Goal: Task Accomplishment & Management: Manage account settings

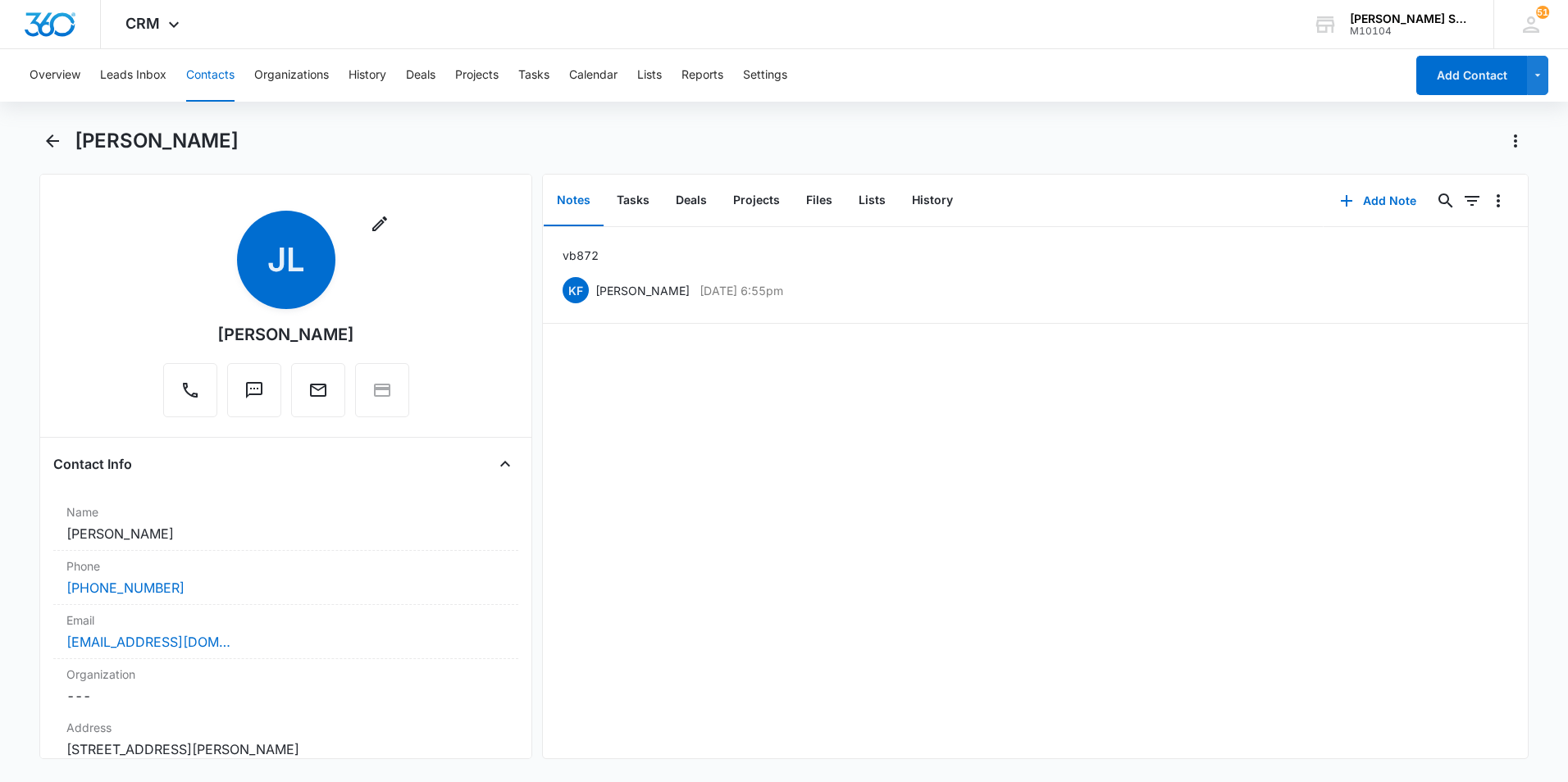
scroll to position [82, 0]
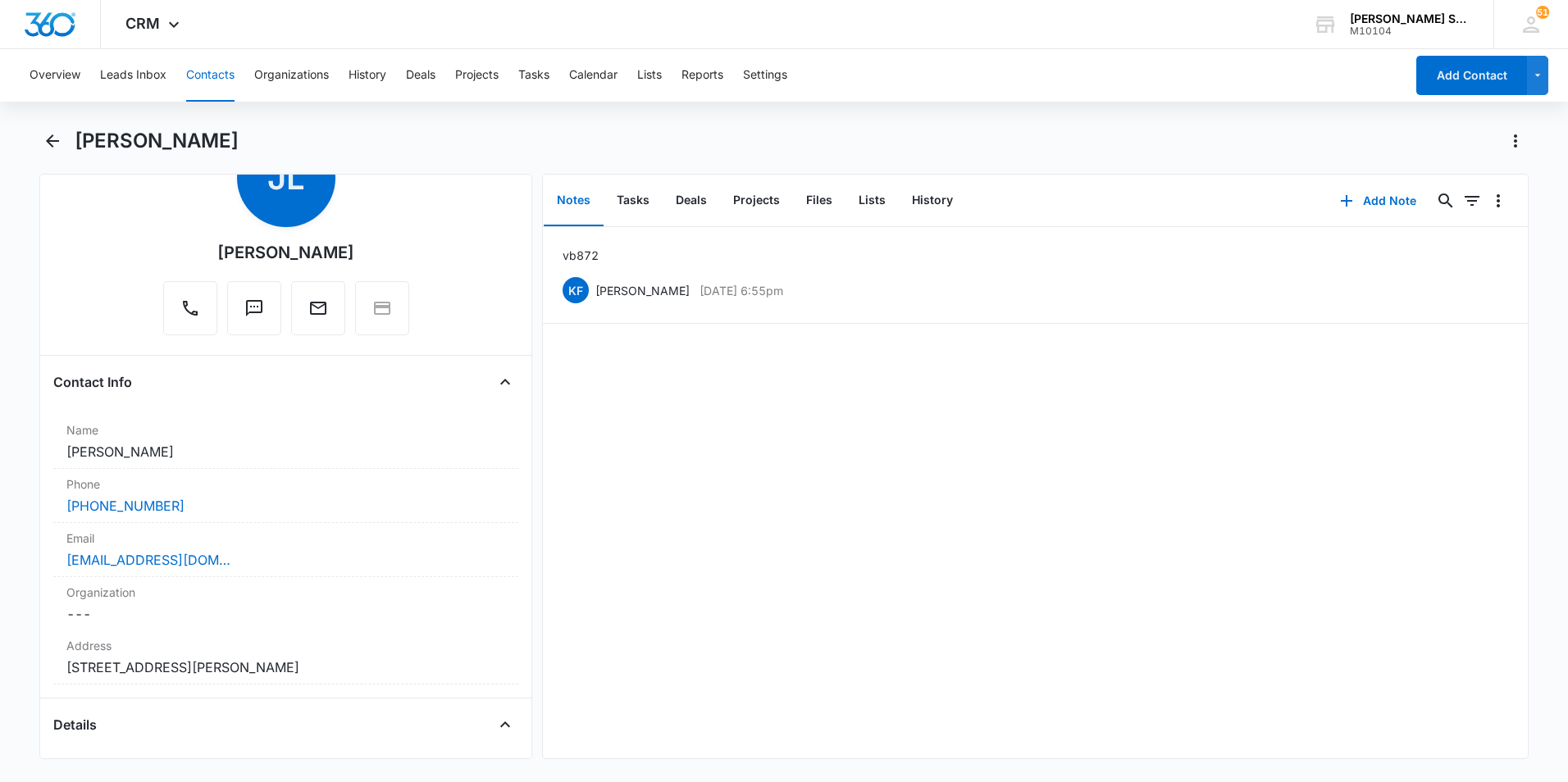
click at [203, 75] on button "Contacts" at bounding box center [211, 75] width 48 height 52
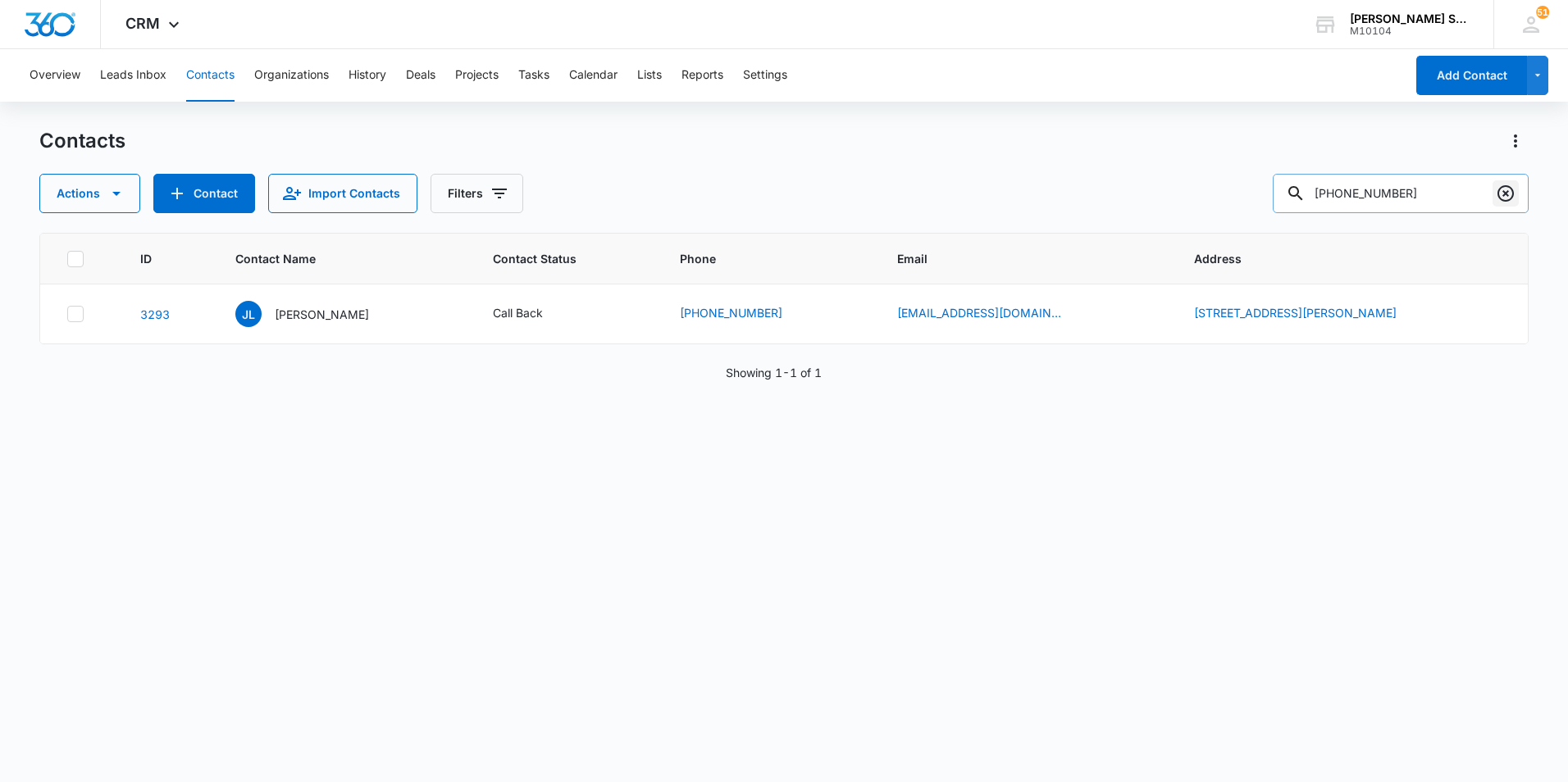
click at [1513, 201] on icon "Clear" at bounding box center [1506, 193] width 20 height 20
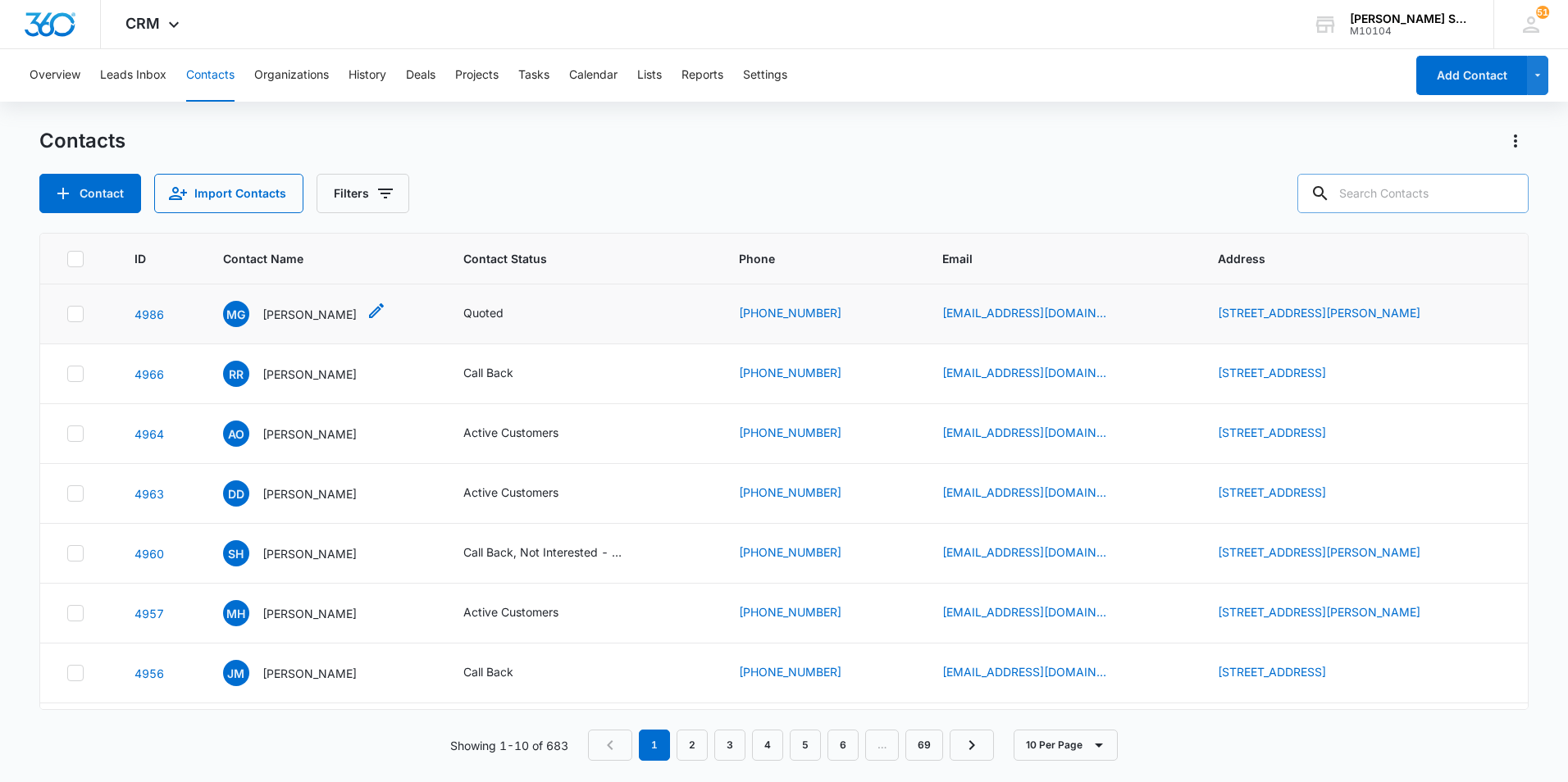
click at [326, 315] on p "[PERSON_NAME]" at bounding box center [309, 314] width 94 height 17
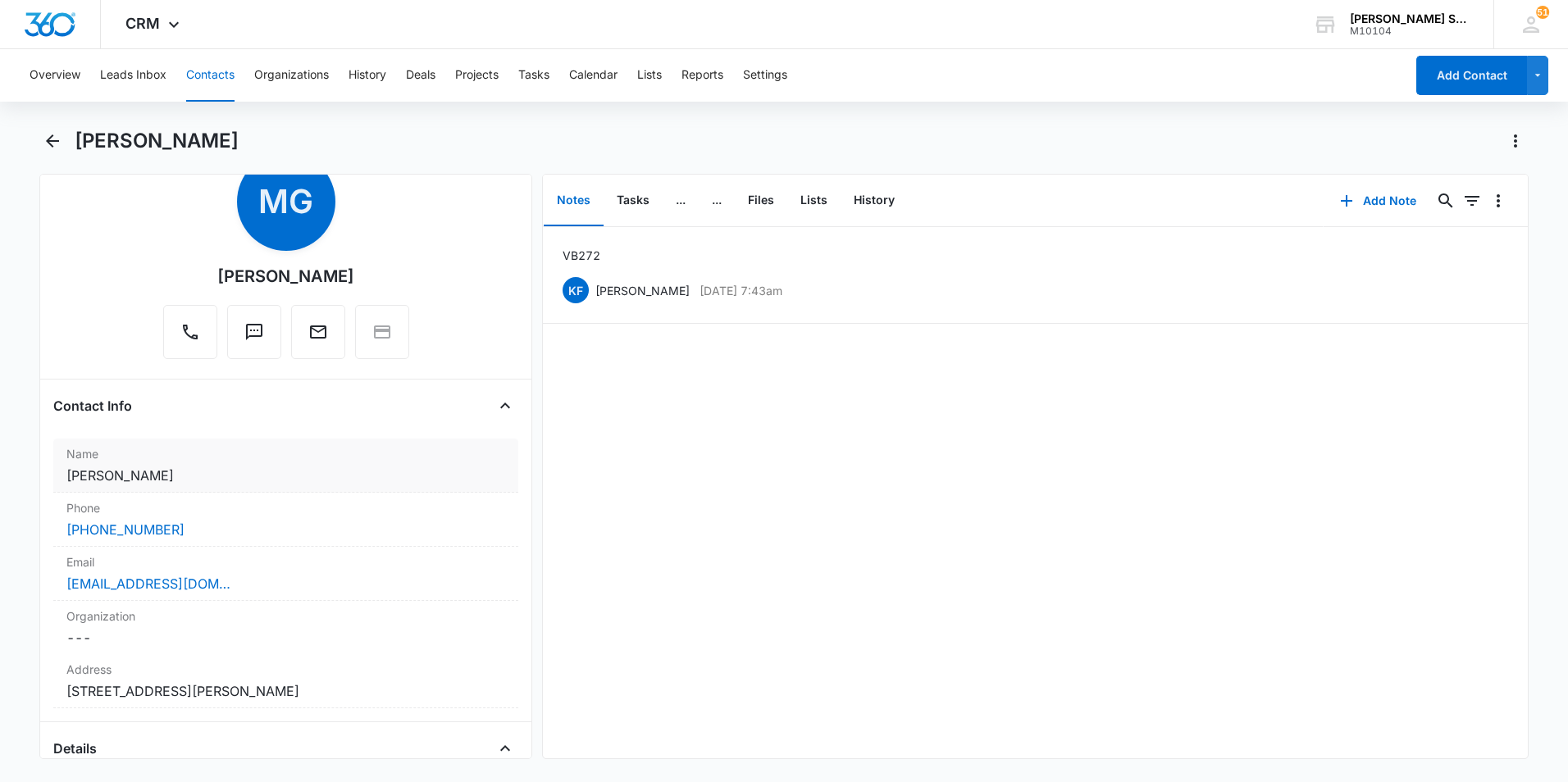
scroll to position [82, 0]
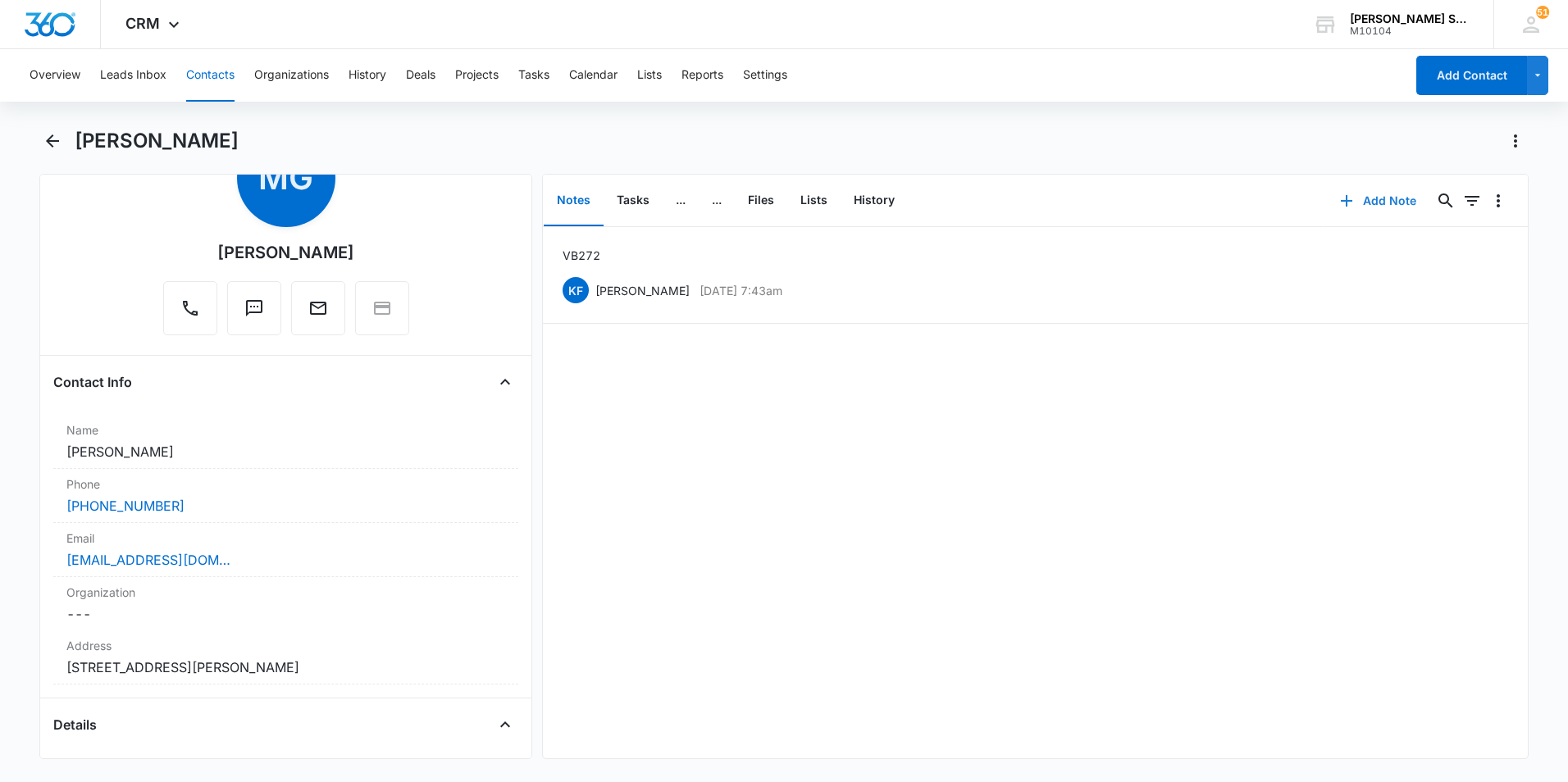
click at [1384, 197] on button "Add Note" at bounding box center [1378, 200] width 109 height 39
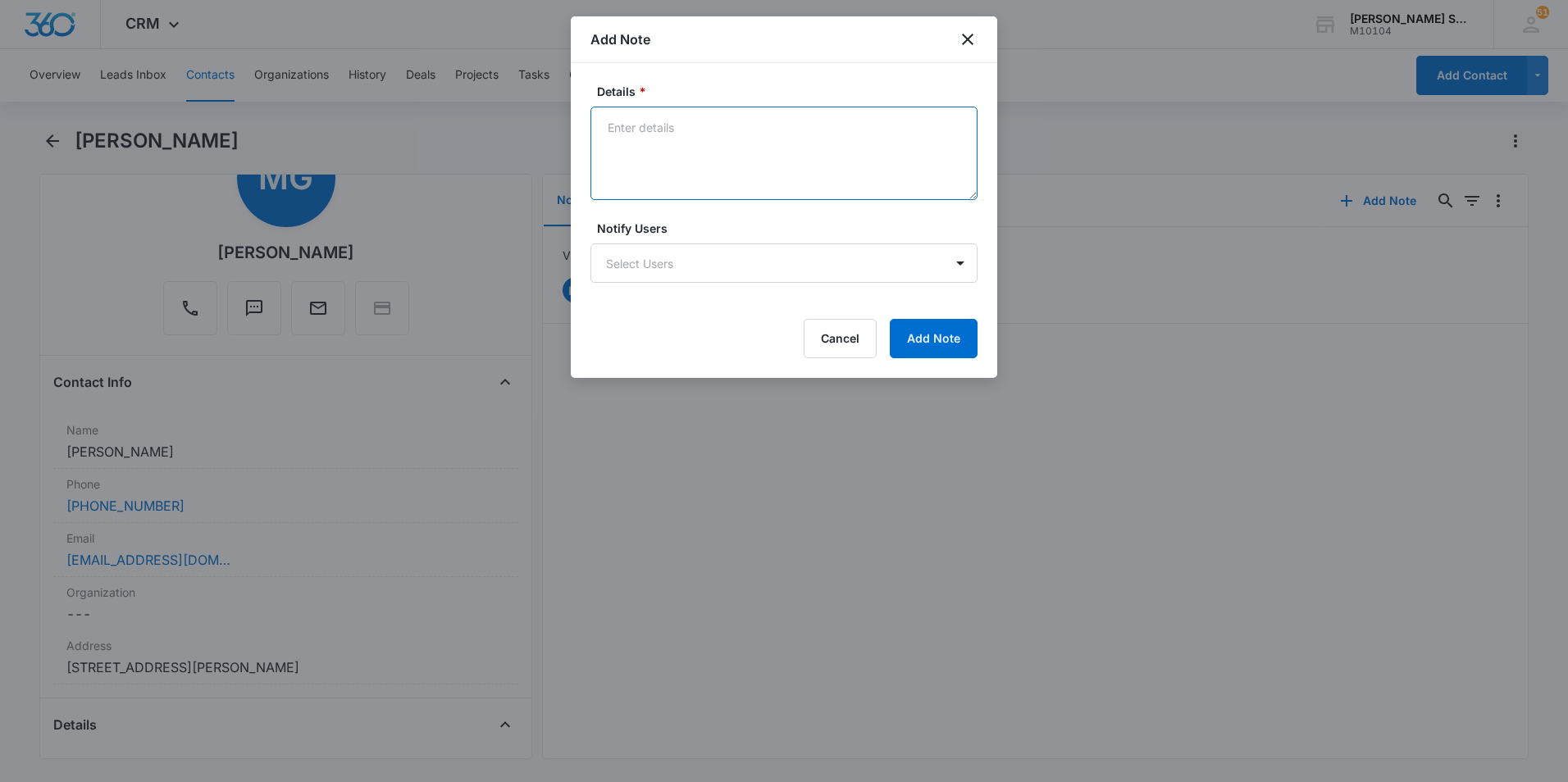
click at [671, 135] on textarea "Details *" at bounding box center [783, 153] width 387 height 93
drag, startPoint x: 645, startPoint y: 132, endPoint x: 602, endPoint y: 127, distance: 43.3
click at [602, 127] on textarea "lvm" at bounding box center [783, 153] width 387 height 93
type textarea "ttd mr [PERSON_NAME] only"
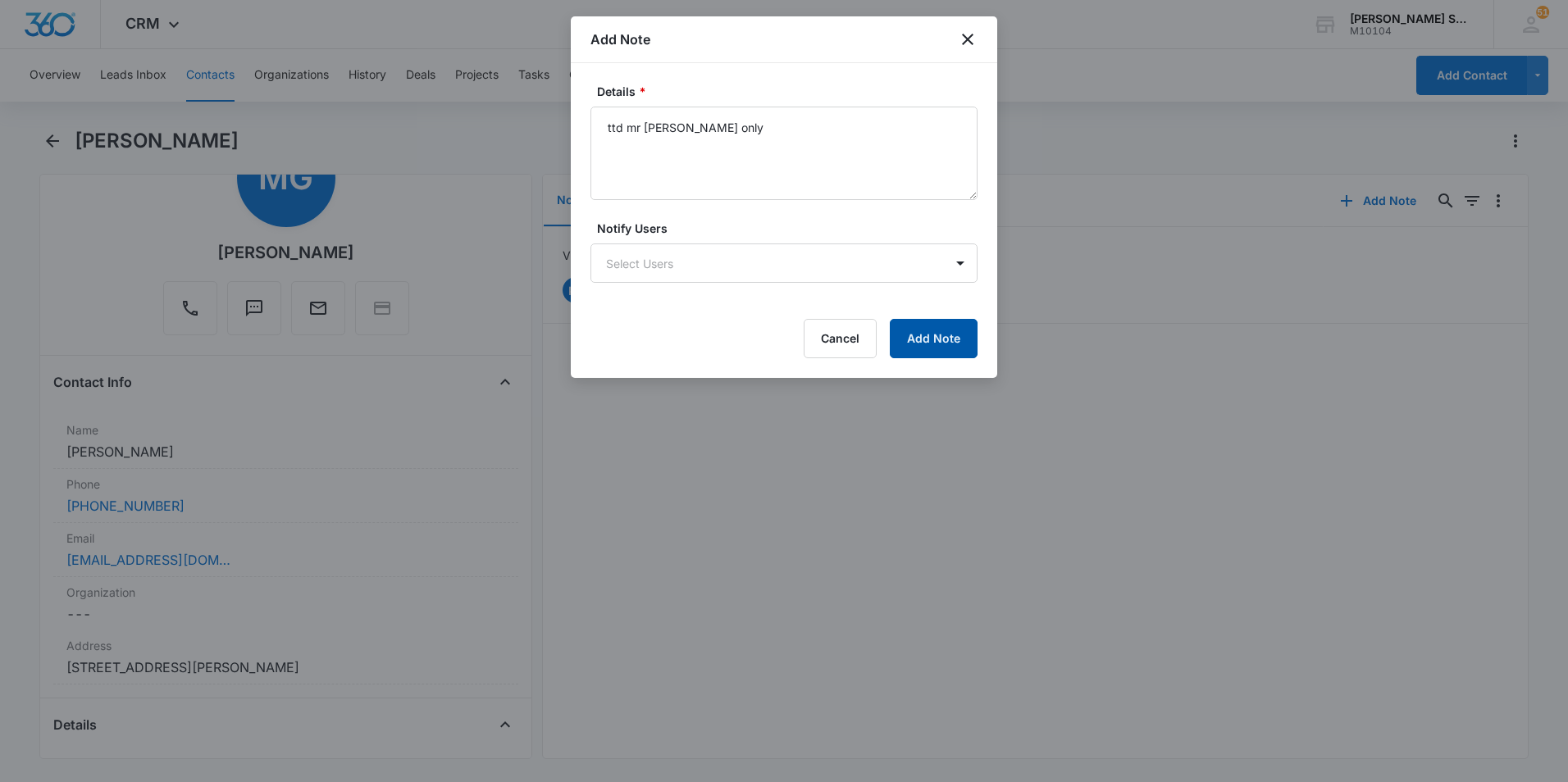
click at [955, 334] on button "Add Note" at bounding box center [934, 338] width 88 height 39
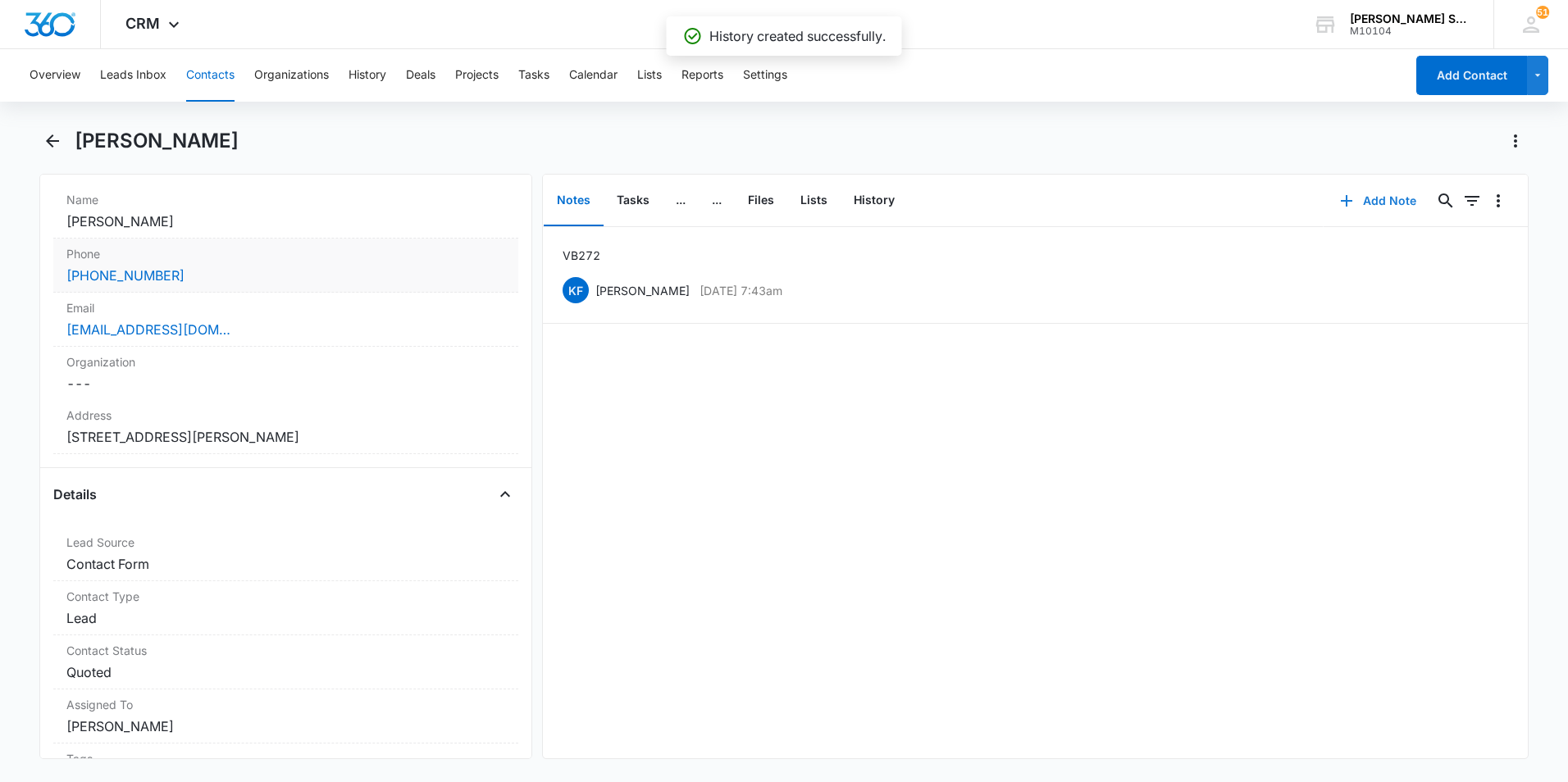
scroll to position [328, 0]
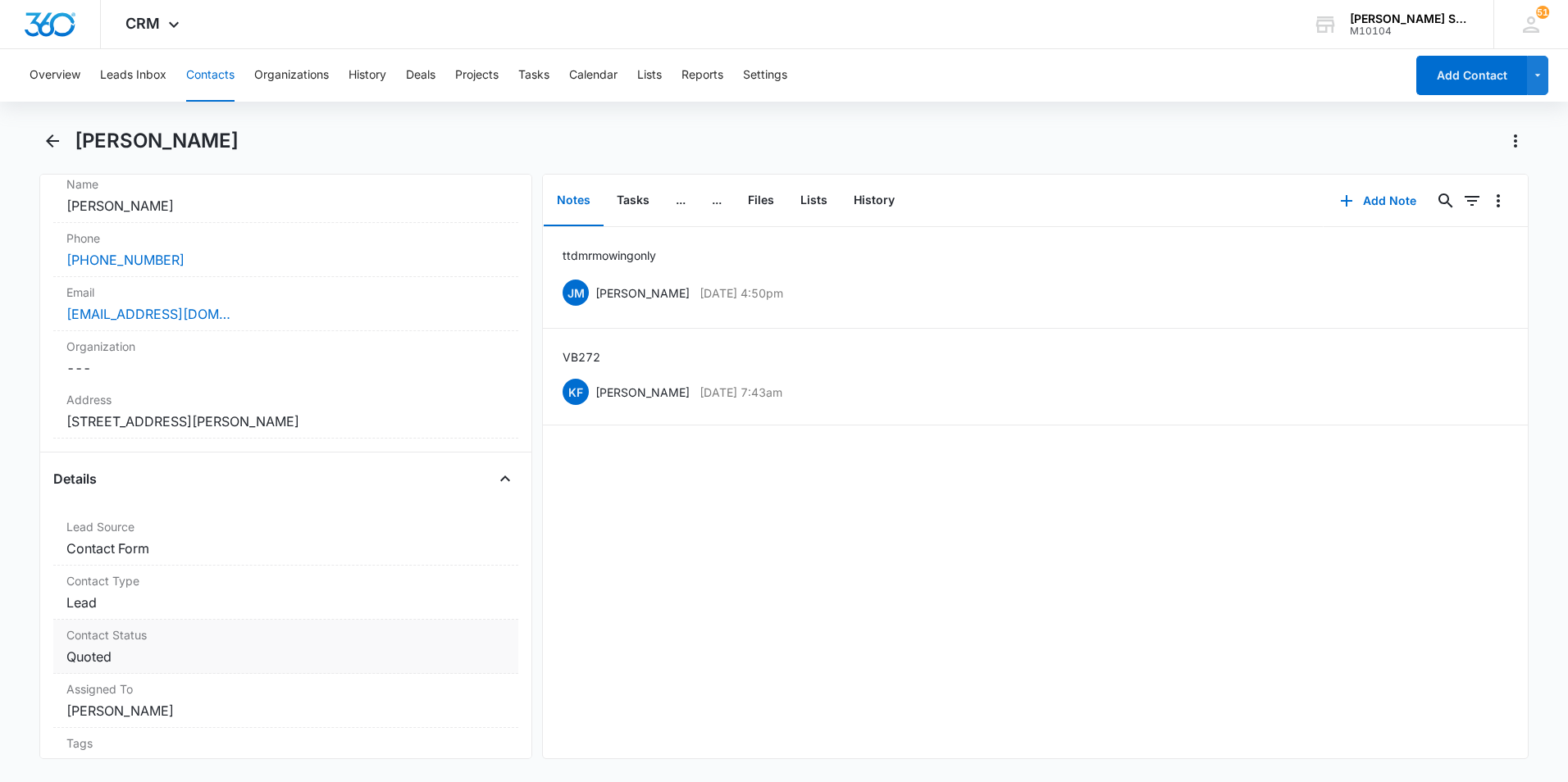
click at [454, 658] on dd "Cancel Save Changes Quoted" at bounding box center [285, 656] width 439 height 20
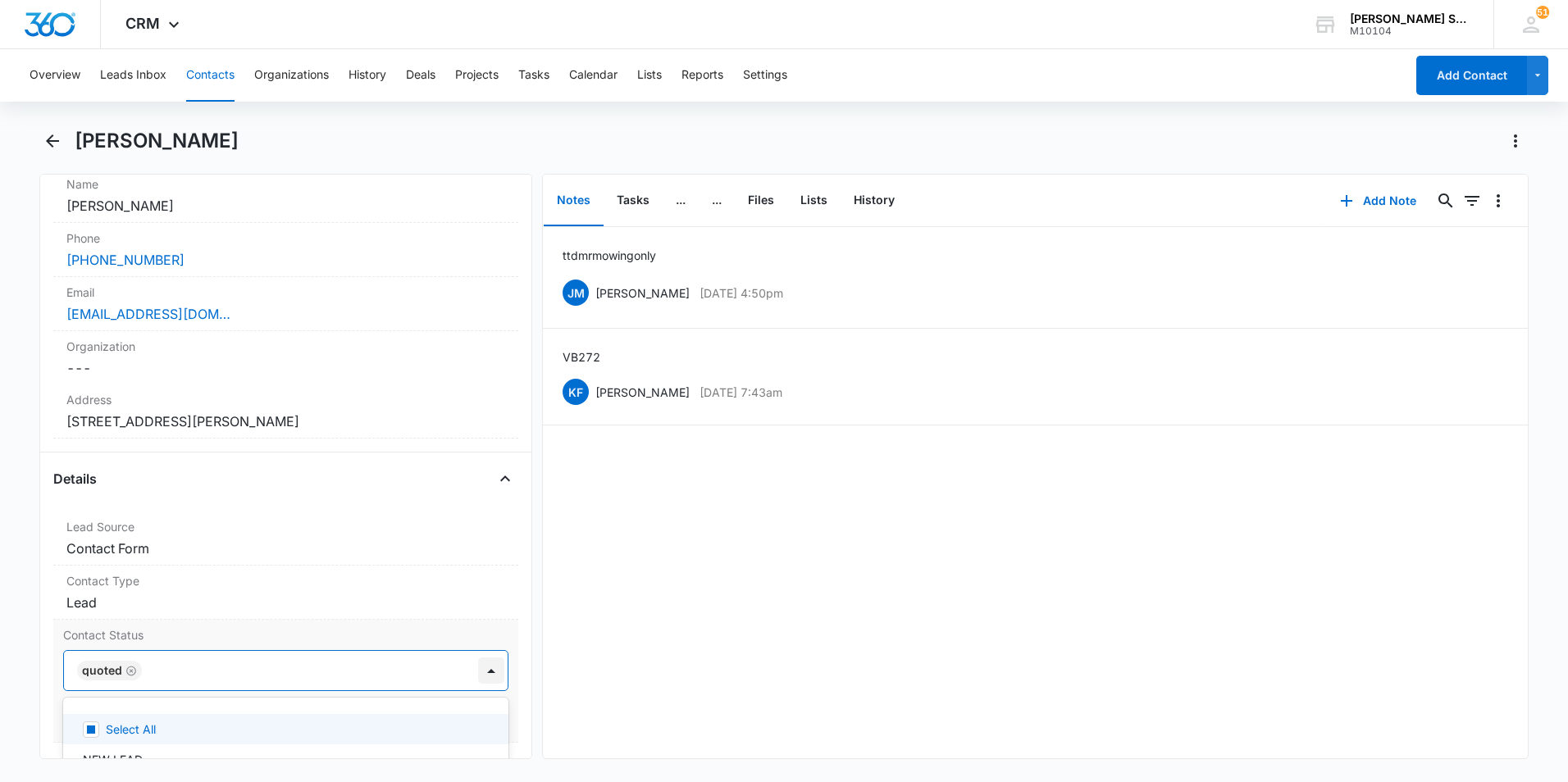
click at [479, 669] on div at bounding box center [491, 671] width 26 height 26
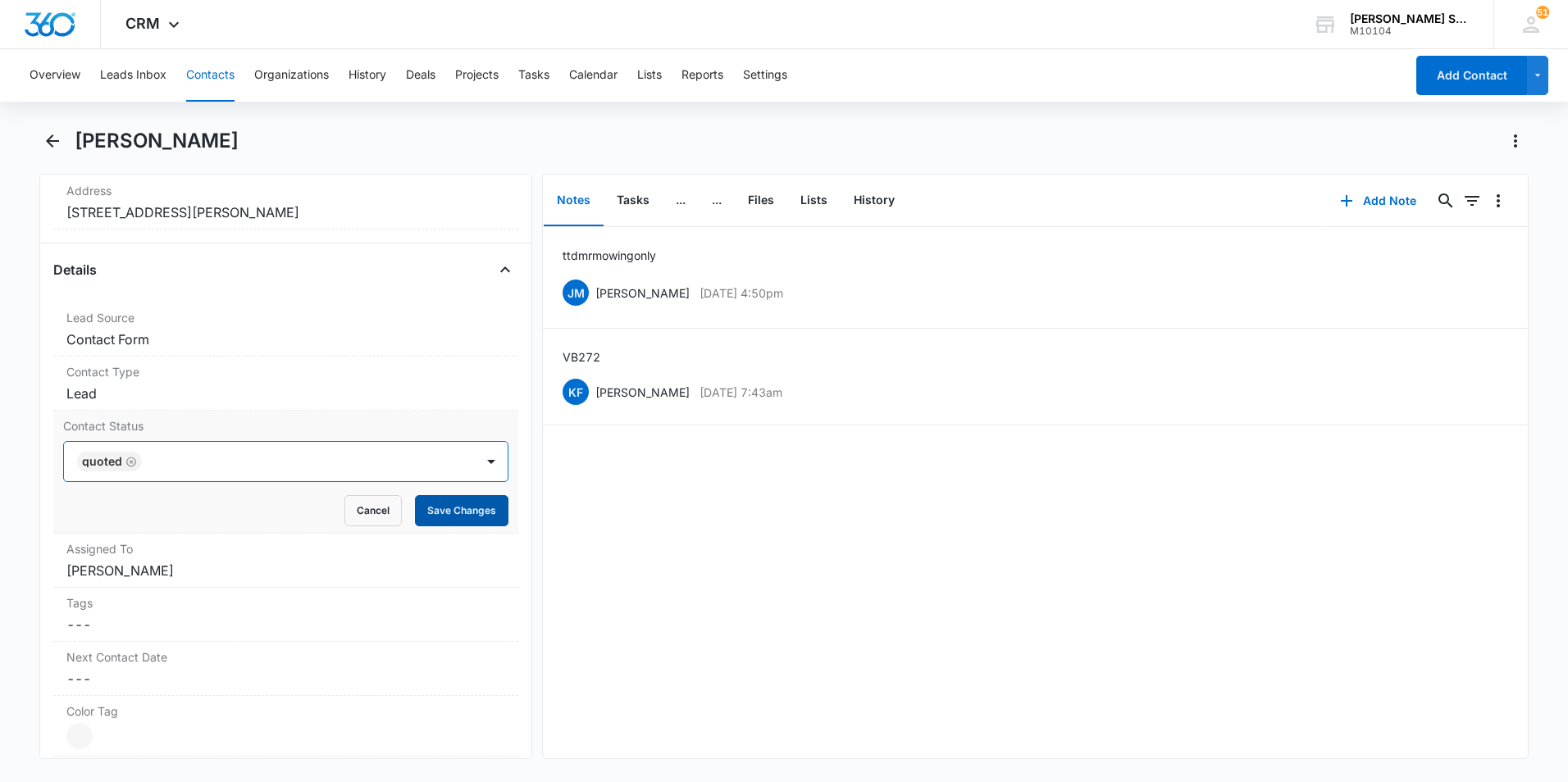
scroll to position [574, 0]
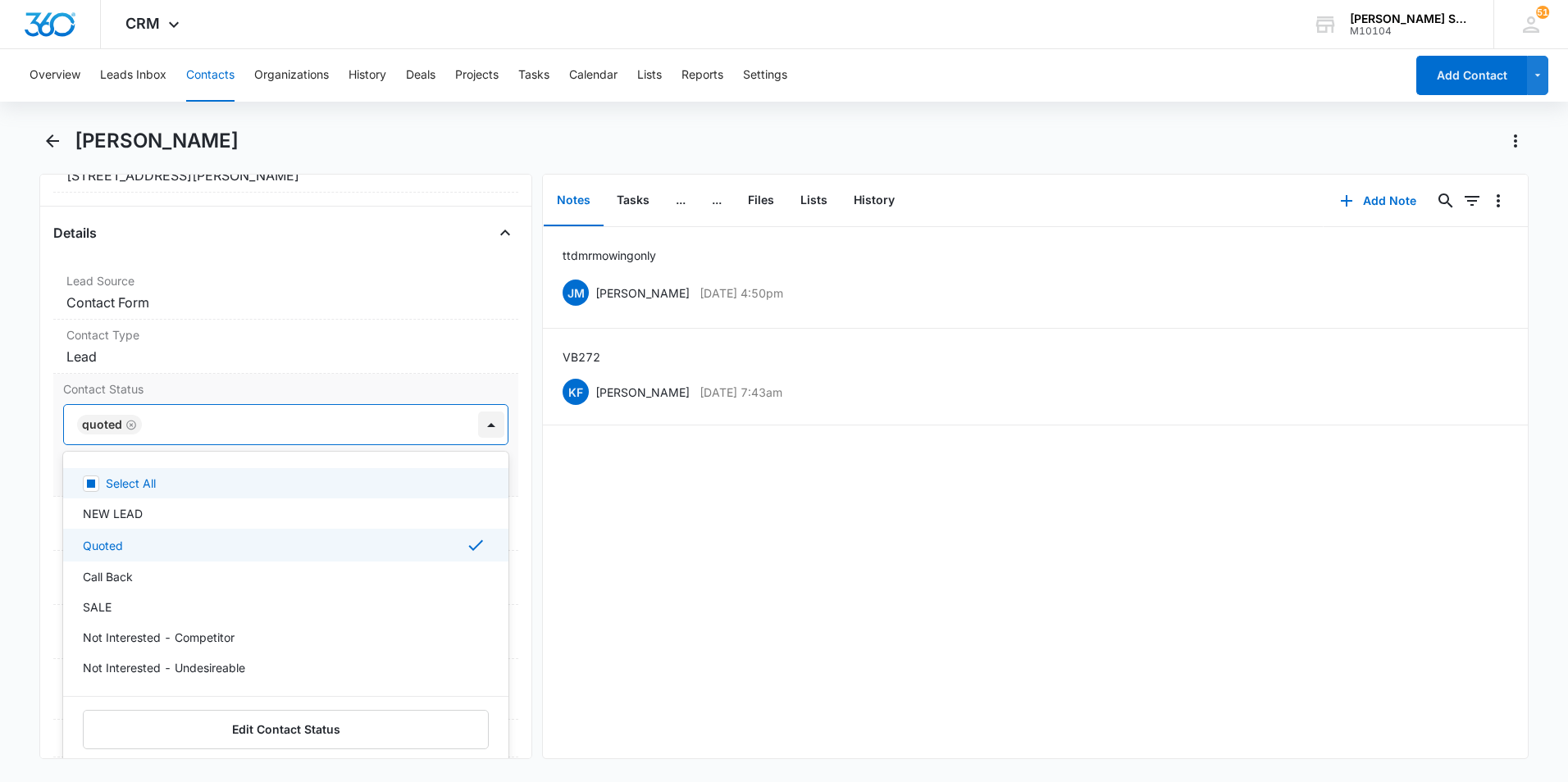
click at [479, 424] on div at bounding box center [491, 425] width 26 height 26
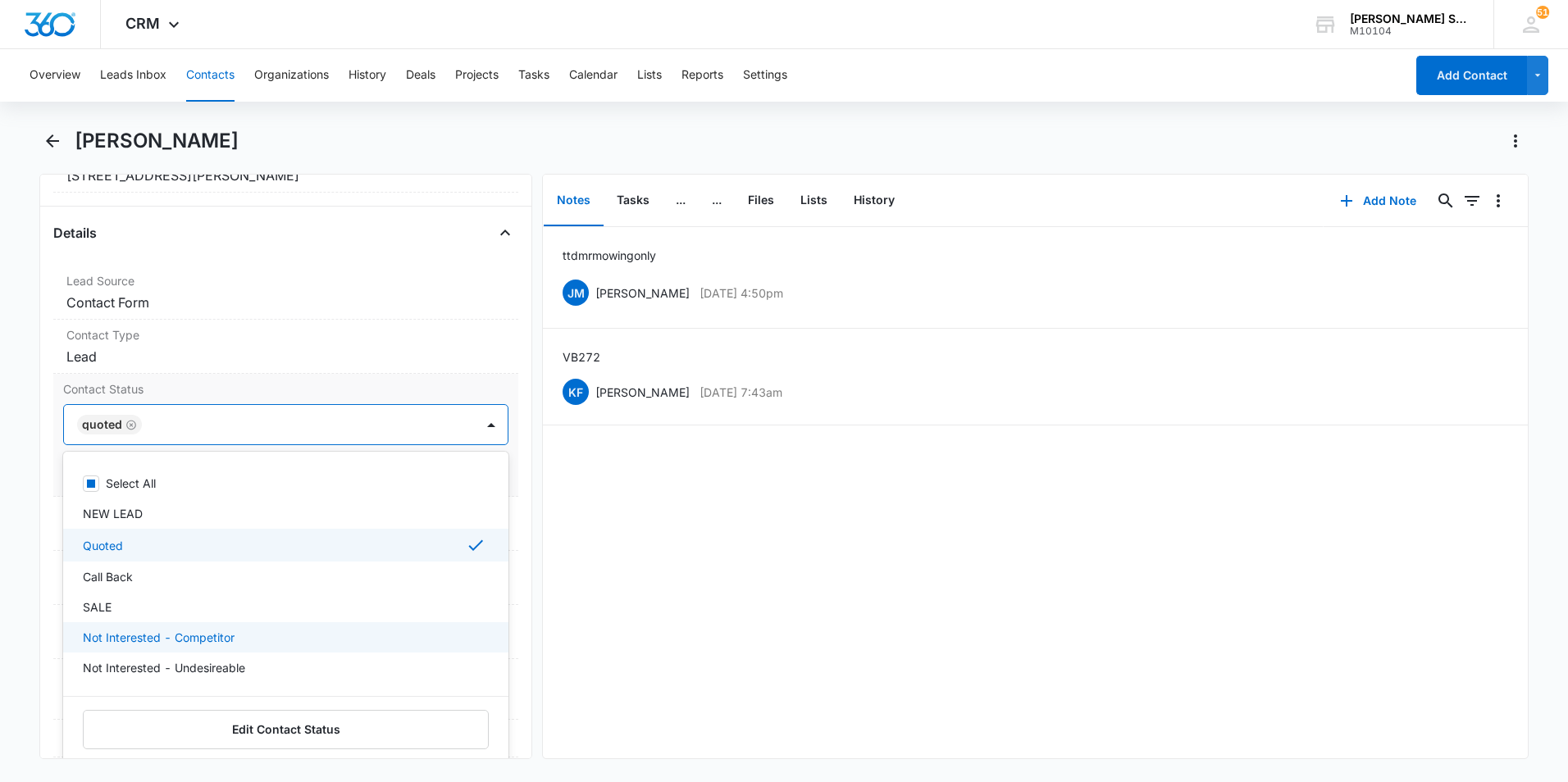
click at [281, 634] on div "Not Interested - Competitor" at bounding box center [284, 638] width 403 height 17
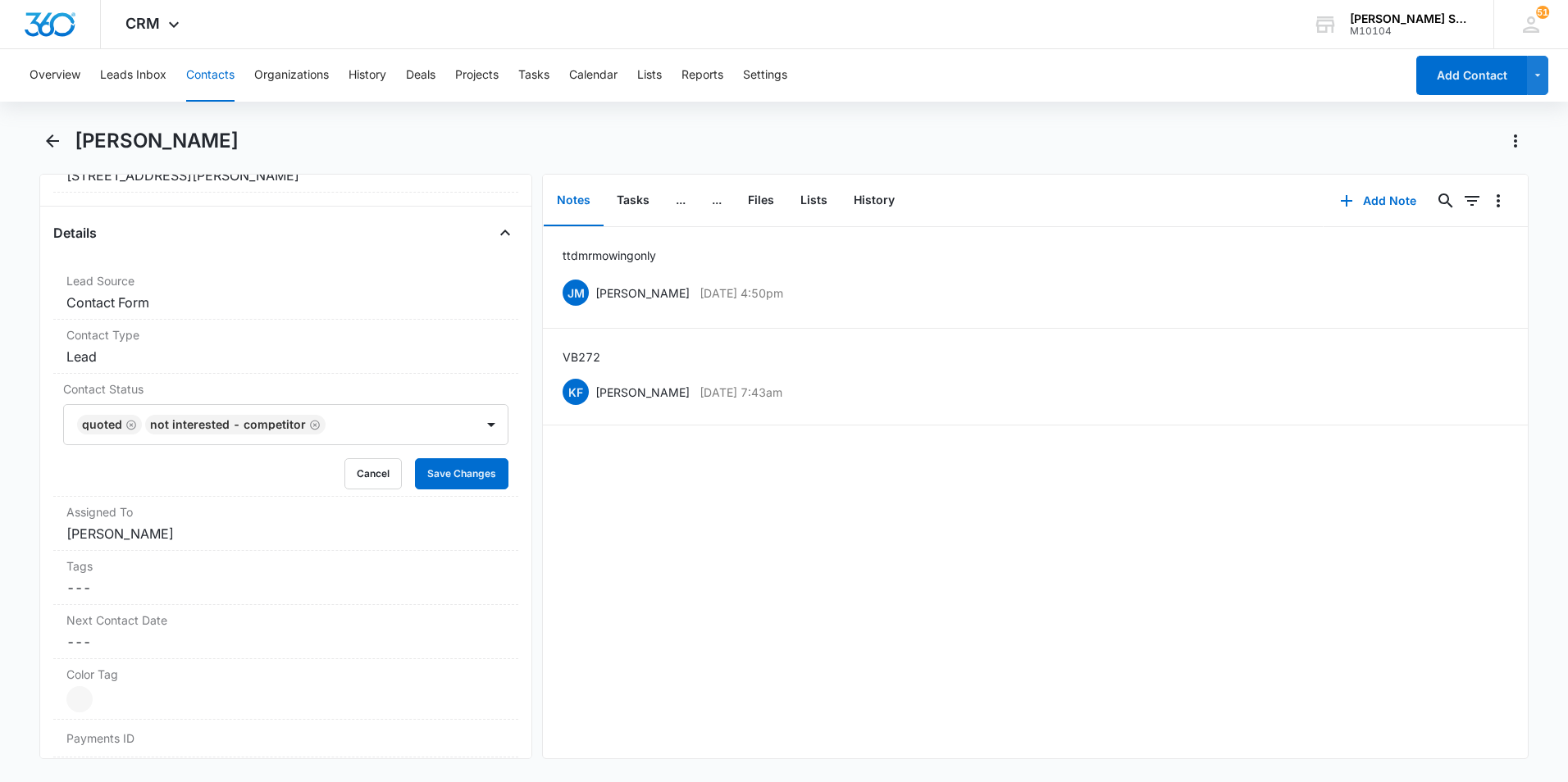
click at [643, 614] on div "ttd mr [PERSON_NAME] only [PERSON_NAME] [DATE] 4:50pm Delete Edit VB2 72 KF [PE…" at bounding box center [1035, 493] width 985 height 531
click at [456, 482] on button "Save Changes" at bounding box center [461, 473] width 93 height 31
